Goal: Task Accomplishment & Management: Complete application form

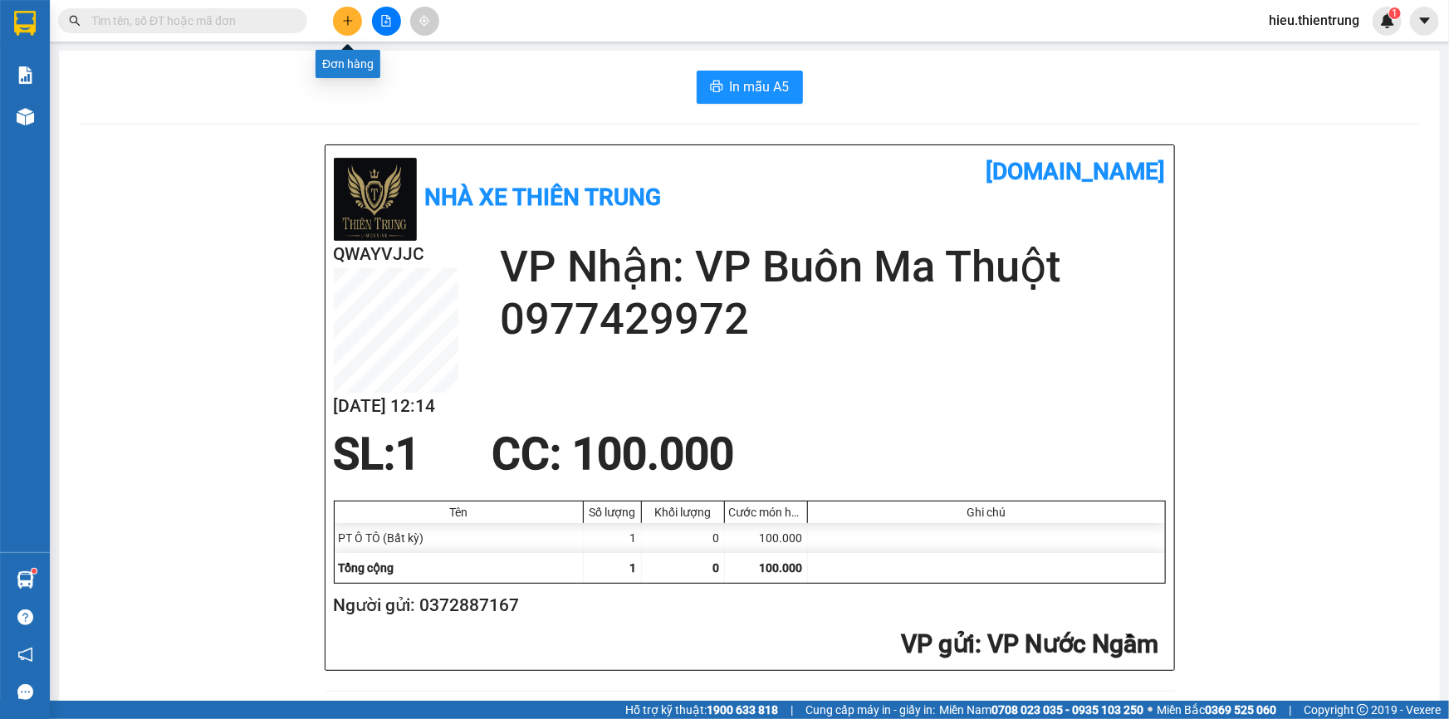
click at [338, 25] on button at bounding box center [347, 21] width 29 height 29
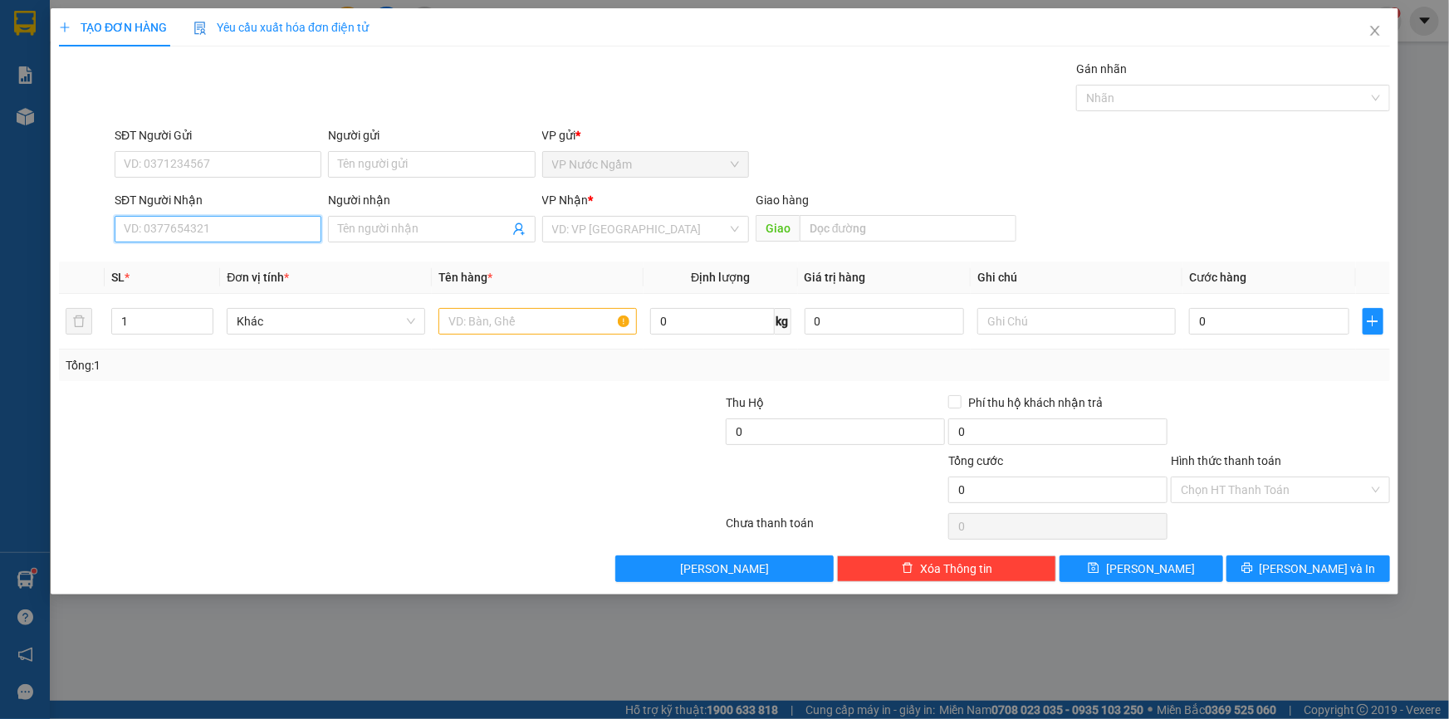
click at [275, 232] on input "SĐT Người Nhận" at bounding box center [218, 229] width 207 height 27
click at [209, 267] on div "0335237777 - [PERSON_NAME]" at bounding box center [218, 262] width 187 height 18
type input "0335237777"
type input "[PERSON_NAME]"
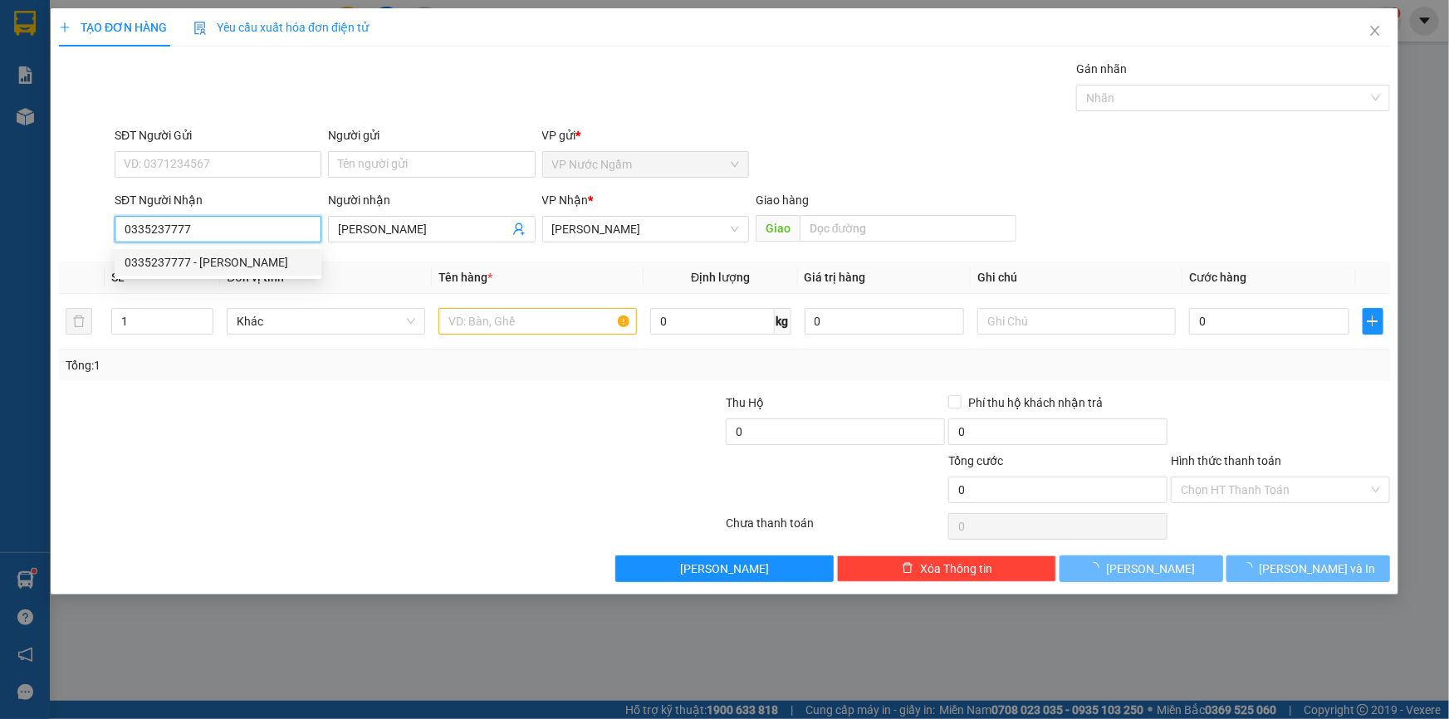
type input "300.000"
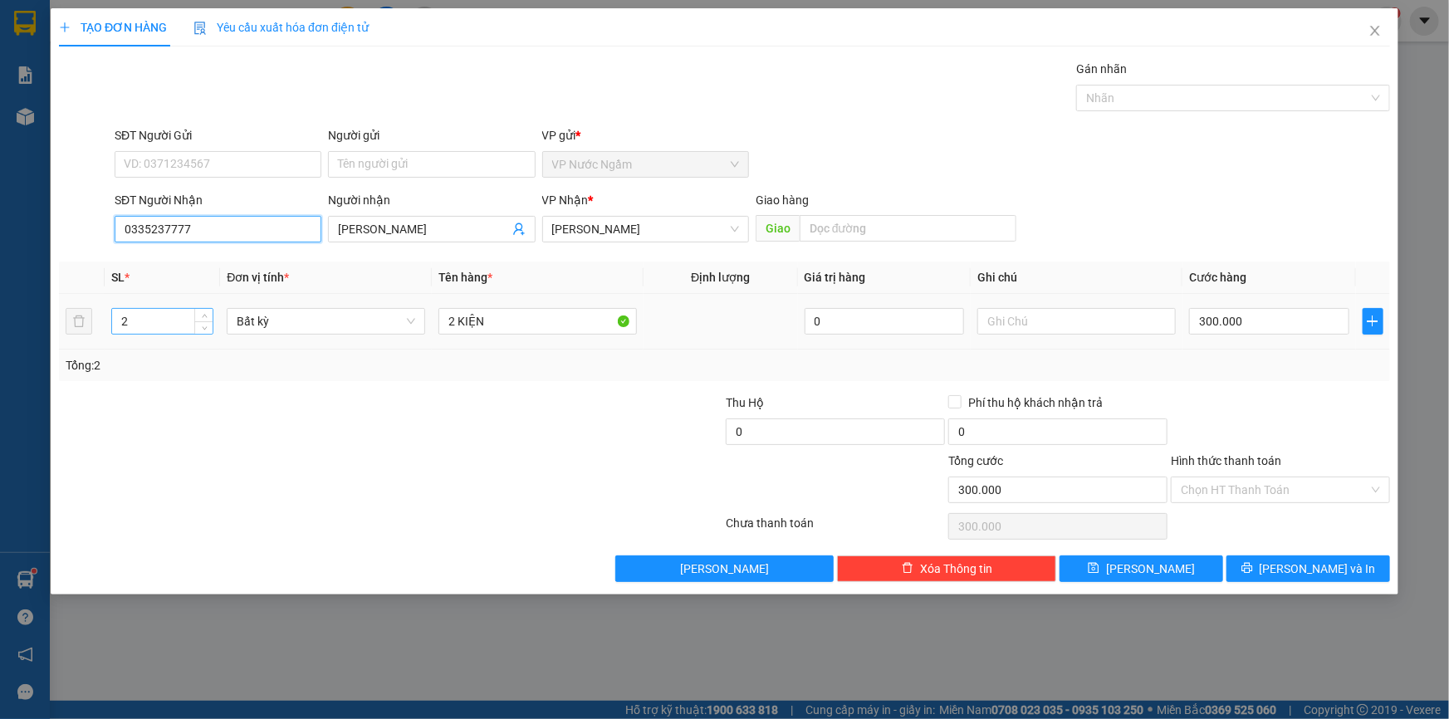
type input "0335237777"
drag, startPoint x: 165, startPoint y: 332, endPoint x: 80, endPoint y: 354, distance: 88.2
click at [79, 355] on div "SL * Đơn vị tính * Tên hàng * Định lượng Giá trị hàng Ghi chú Cước hàng 2 Bất k…" at bounding box center [724, 321] width 1331 height 120
type input "1"
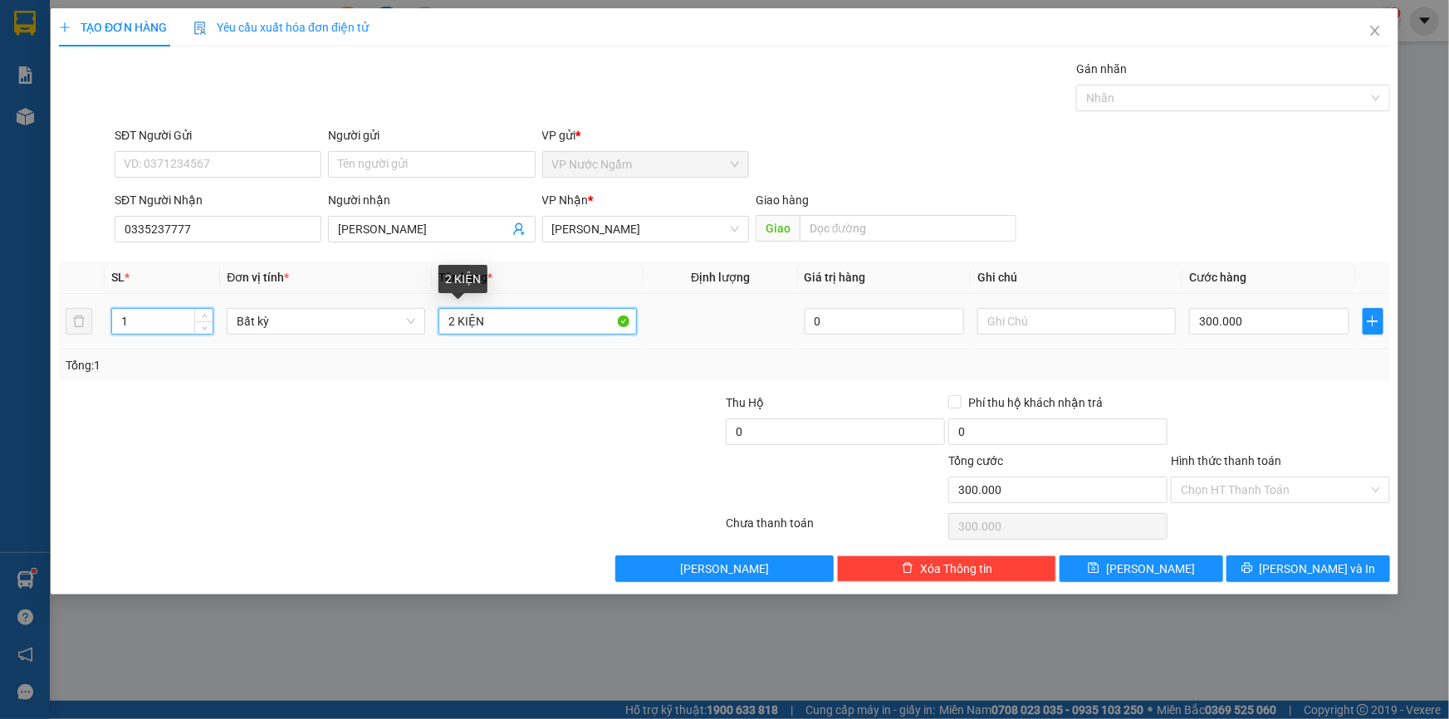
drag, startPoint x: 527, startPoint y: 324, endPoint x: 426, endPoint y: 342, distance: 102.9
click at [425, 342] on tr "1 Bất kỳ 2 KIỆN 0 300.000" at bounding box center [724, 322] width 1331 height 56
type input "0"
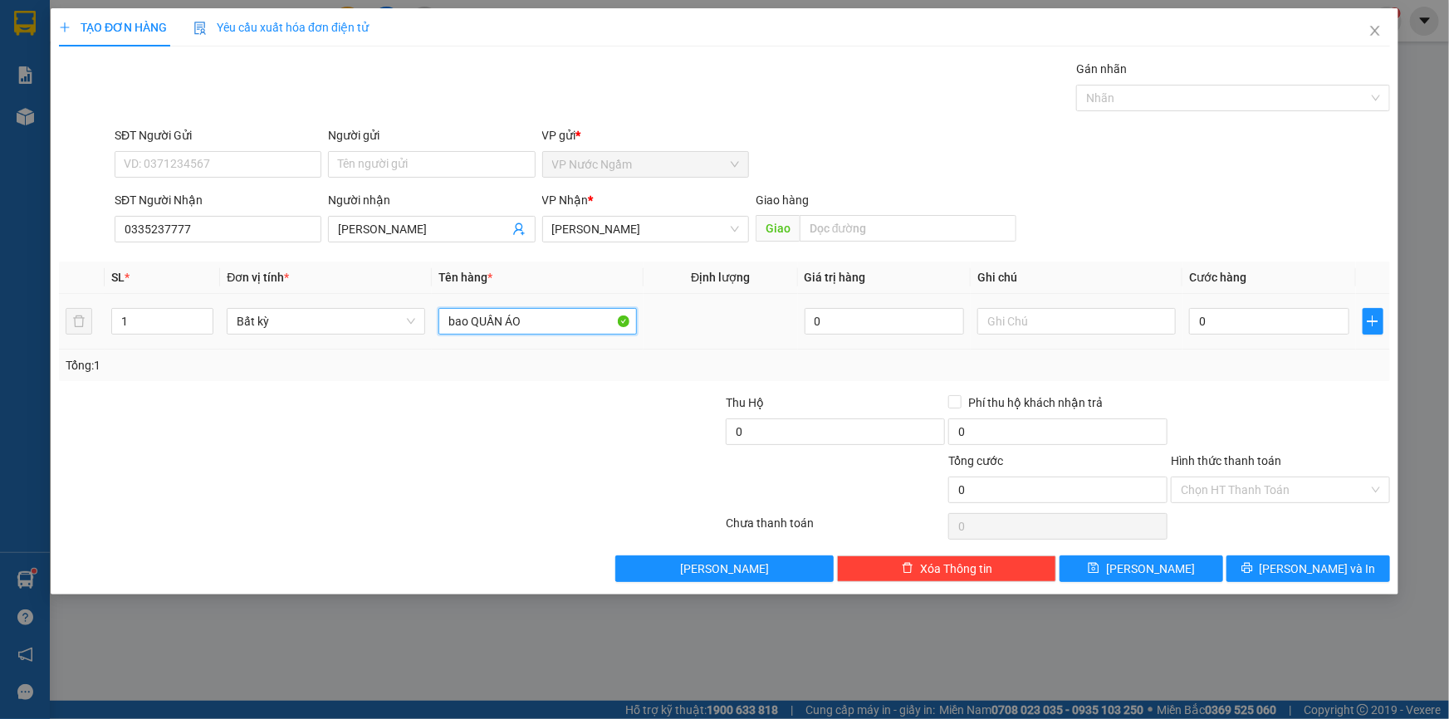
type input "bao QUẦN ÁO"
type input "3"
type input "30"
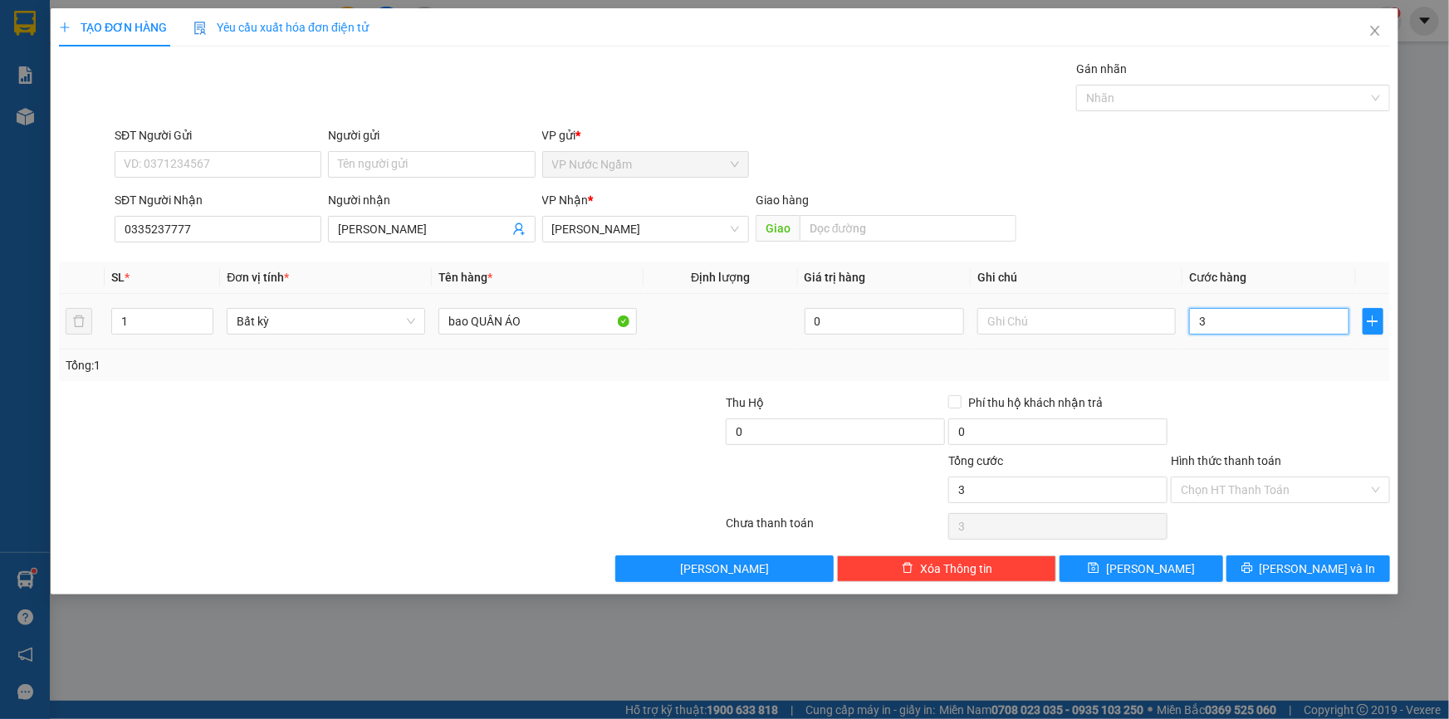
type input "30"
type input "300"
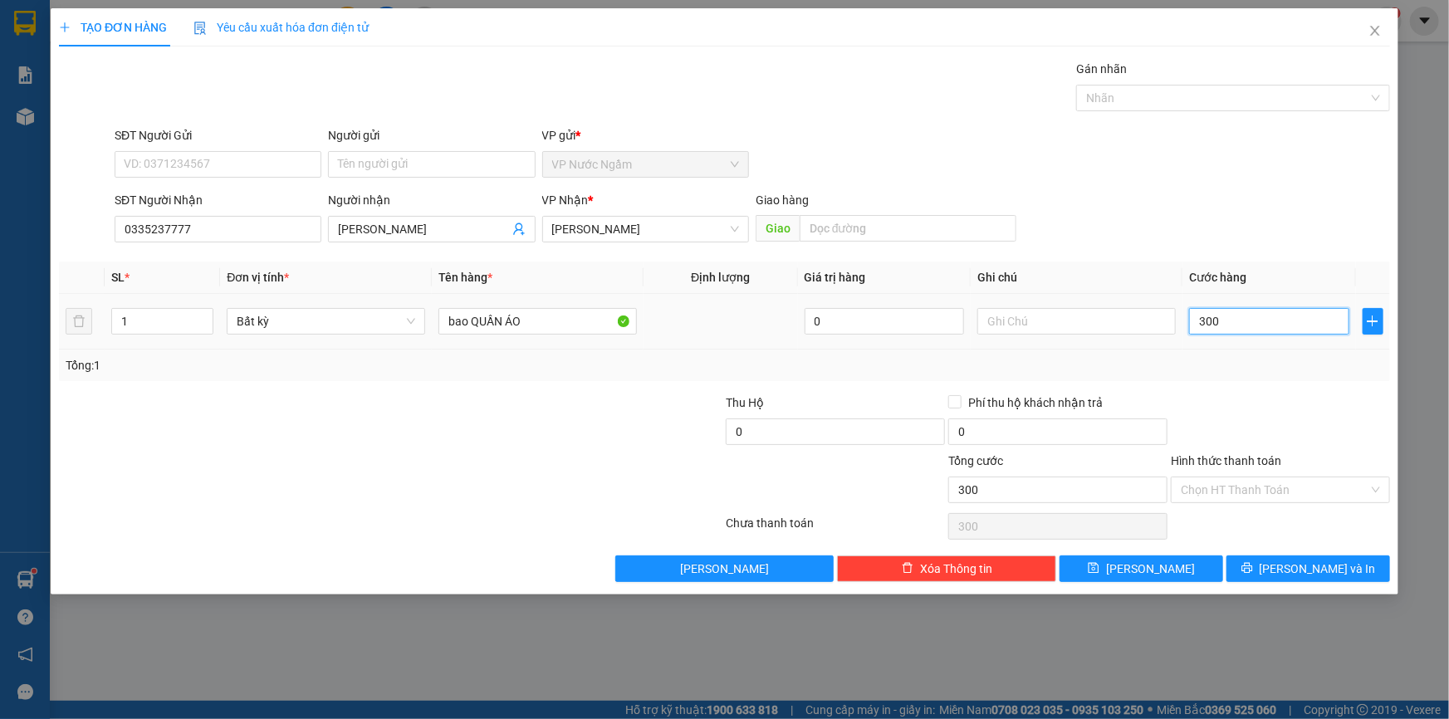
type input "3.000"
type input "30.000"
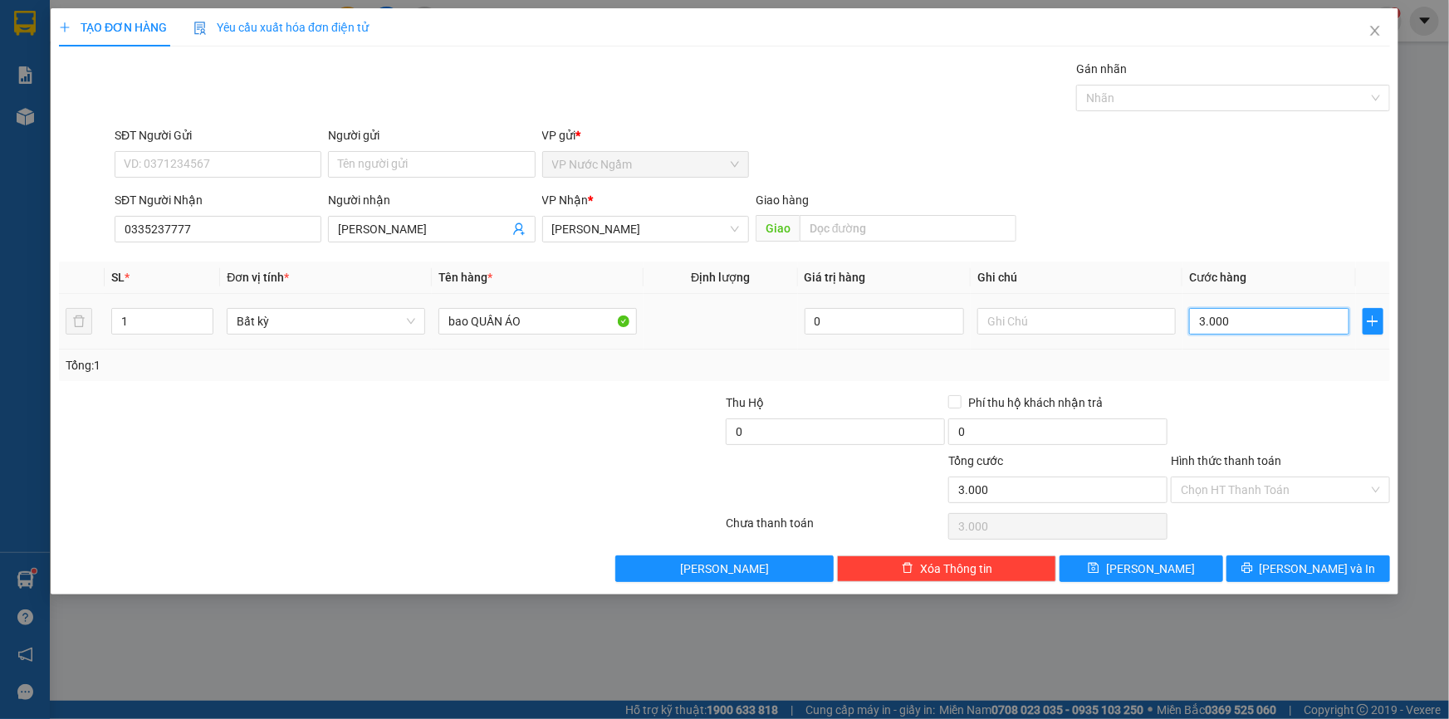
type input "30.000"
type input "300.000"
click at [1340, 590] on div "TẠO ĐƠN HÀNG Yêu cầu xuất hóa đơn điện tử Transit Pickup Surcharge Ids Transit …" at bounding box center [724, 301] width 1347 height 586
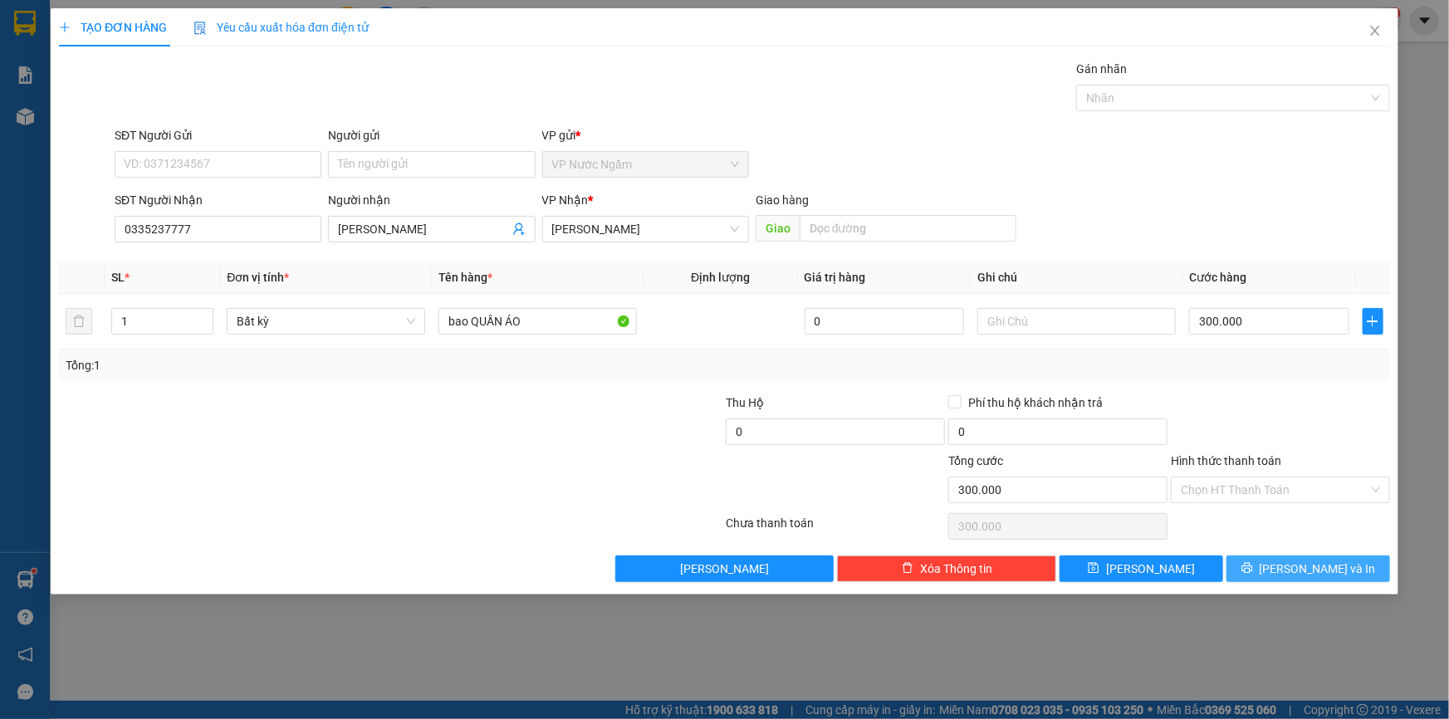
click at [1328, 560] on span "[PERSON_NAME] và In" at bounding box center [1317, 569] width 116 height 18
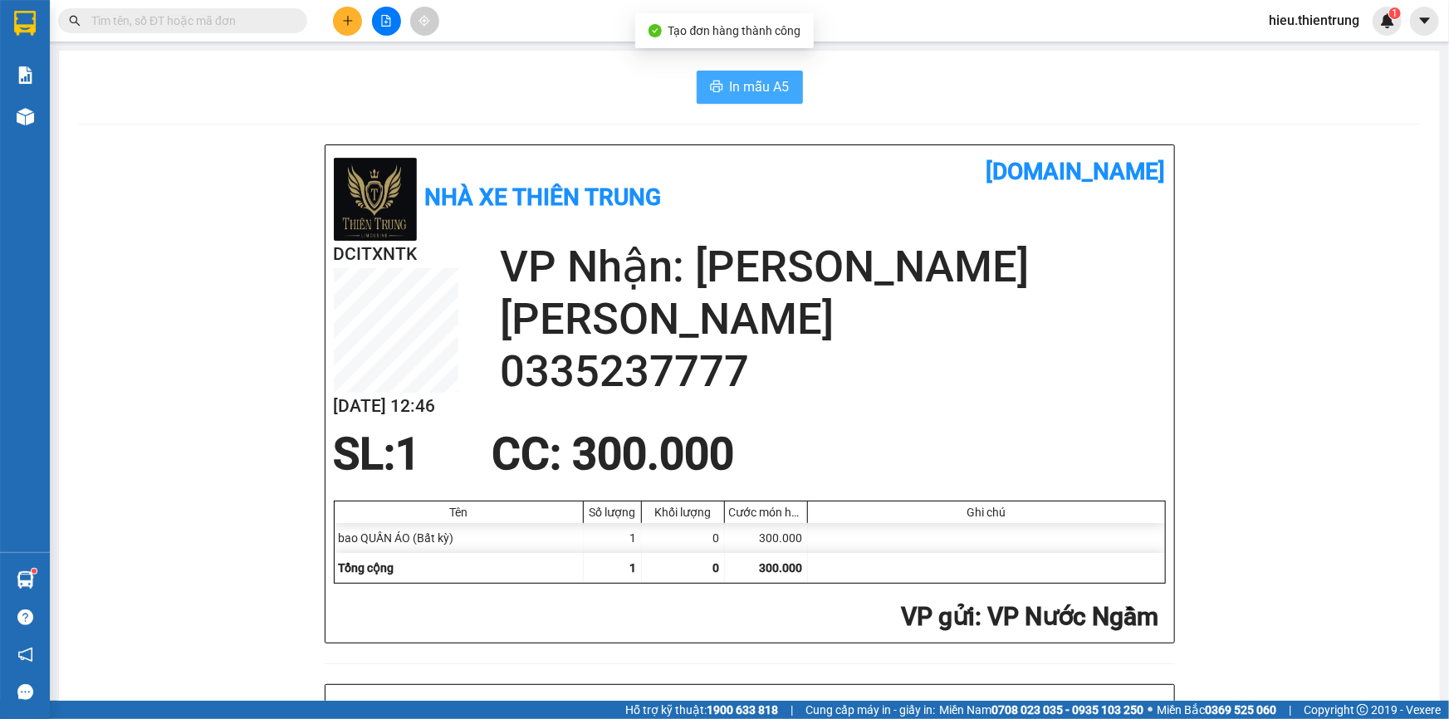
click at [755, 95] on span "In mẫu A5" at bounding box center [760, 86] width 60 height 21
drag, startPoint x: 945, startPoint y: 120, endPoint x: 926, endPoint y: 123, distance: 19.4
